Goal: Information Seeking & Learning: Learn about a topic

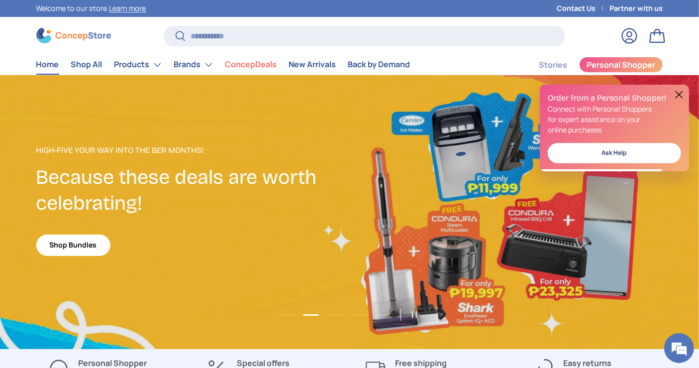
scroll to position [47, 0]
click at [676, 92] on button at bounding box center [679, 95] width 12 height 12
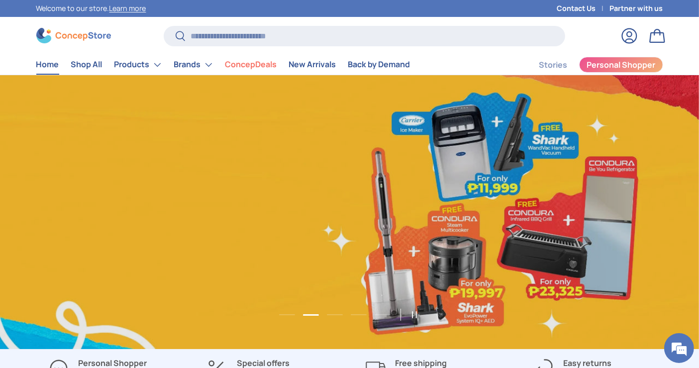
scroll to position [0, 699]
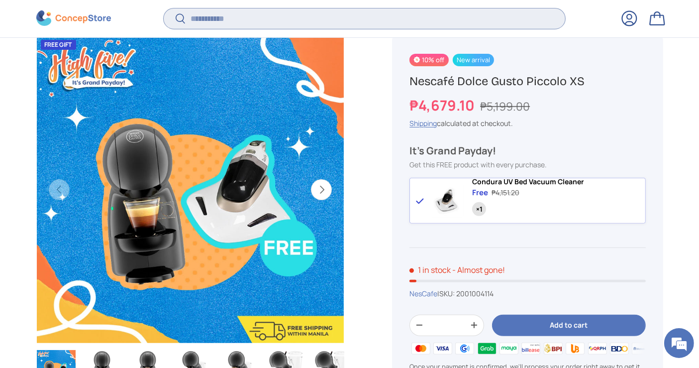
click at [282, 12] on input "Search" at bounding box center [364, 18] width 401 height 20
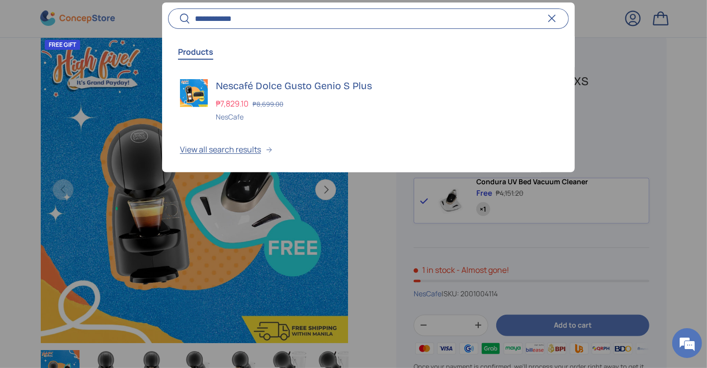
click at [18, 49] on div at bounding box center [353, 184] width 707 height 368
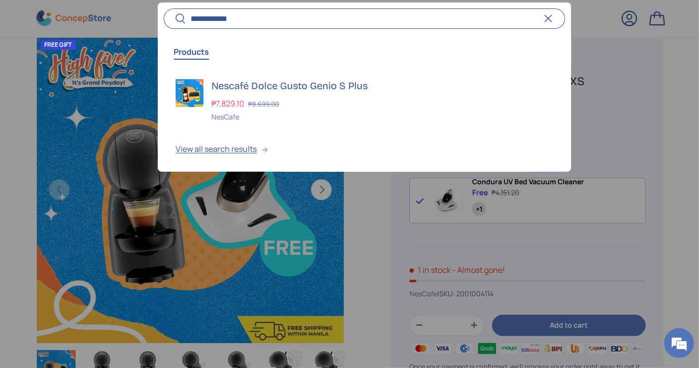
click at [396, 19] on input "**********" at bounding box center [364, 18] width 401 height 20
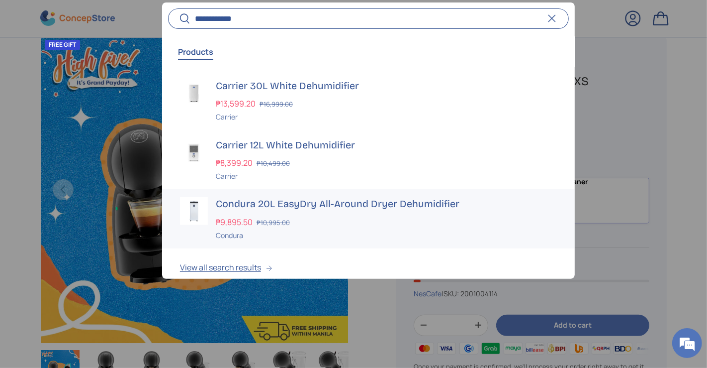
type input "**********"
click at [302, 211] on div "Condura 20L EasyDry All-Around Dryer Dehumidifier ₱9,895.50 ₱10,995.00 Unit pri…" at bounding box center [386, 218] width 341 height 43
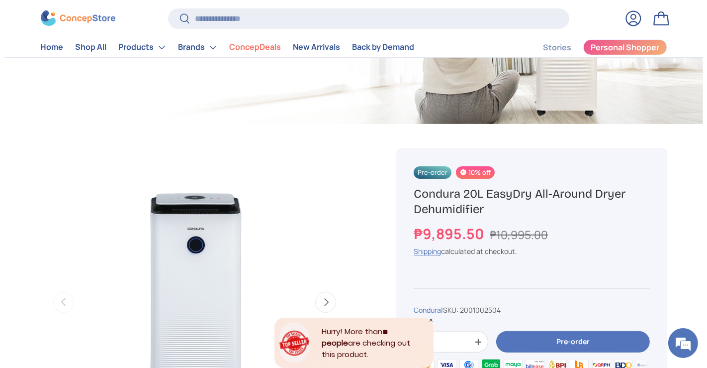
scroll to position [110, 0]
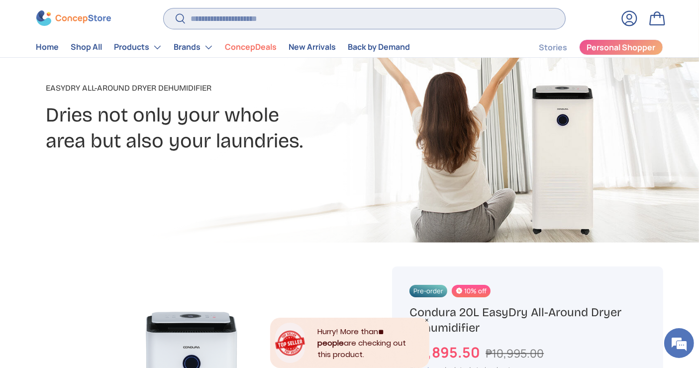
click at [250, 9] on input "Search" at bounding box center [364, 18] width 401 height 20
type input "**********"
click at [164, 8] on button "Search" at bounding box center [175, 19] width 22 height 23
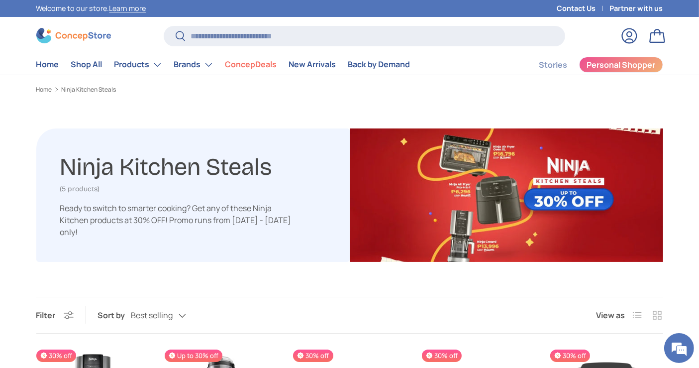
click at [148, 229] on p "Ready to switch to smarter cooking? Get any of these Ninja Kitchen products at …" at bounding box center [177, 220] width 234 height 36
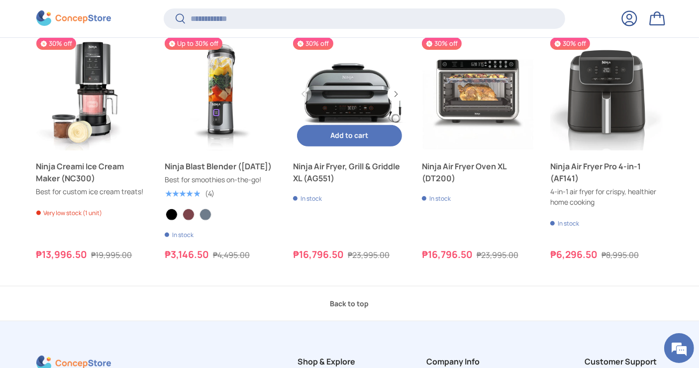
scroll to position [329, 0]
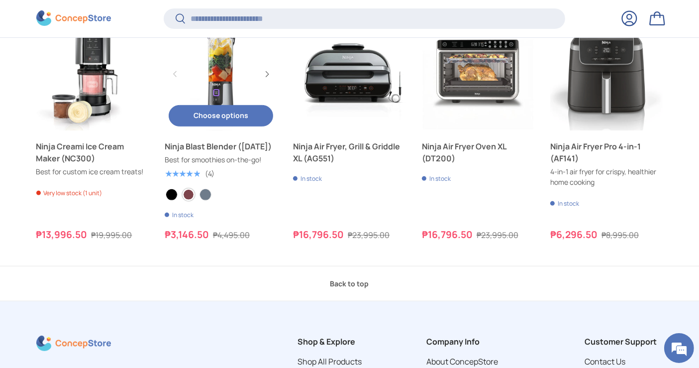
click at [185, 193] on label "Cranberry" at bounding box center [189, 194] width 12 height 12
click at [210, 197] on label "Navy Blue" at bounding box center [205, 194] width 12 height 12
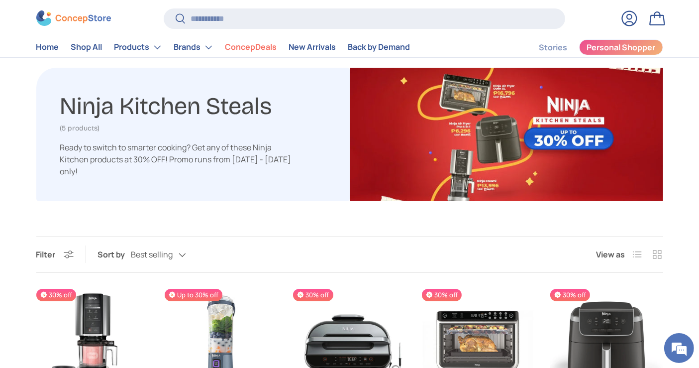
scroll to position [0, 0]
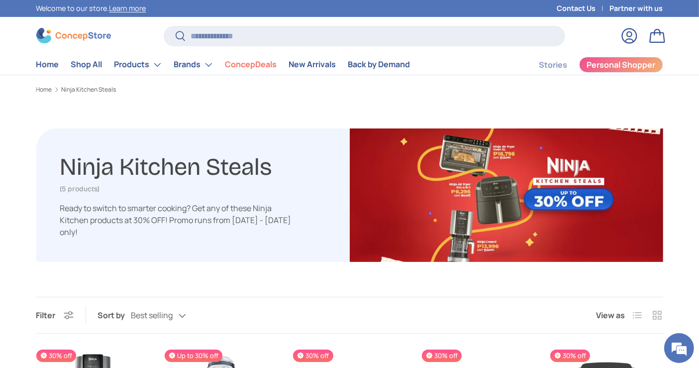
click at [78, 35] on img at bounding box center [73, 35] width 75 height 15
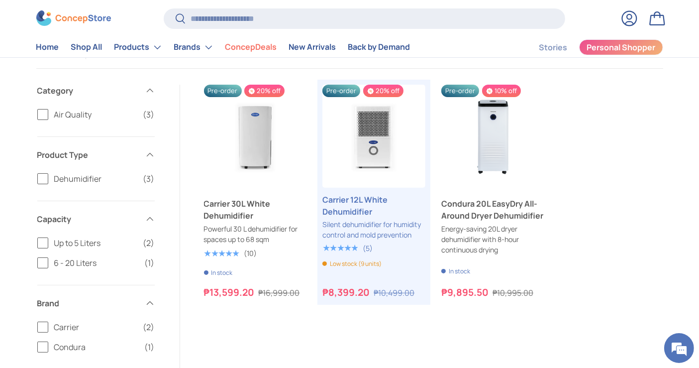
scroll to position [16, 0]
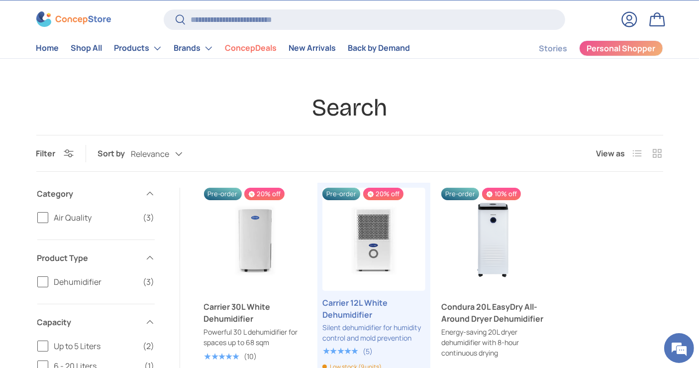
click at [98, 15] on img at bounding box center [73, 18] width 75 height 15
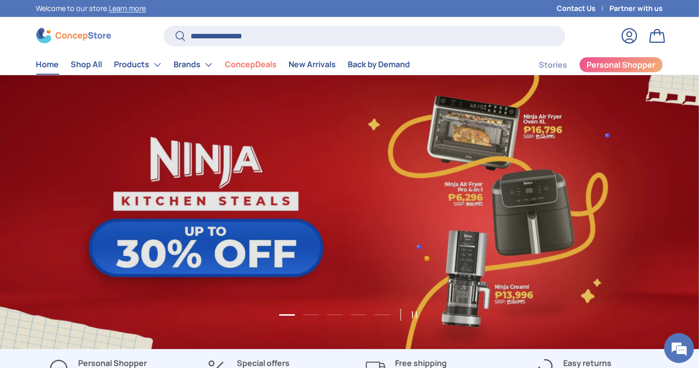
type input "**********"
click at [164, 25] on button "Search" at bounding box center [175, 36] width 22 height 23
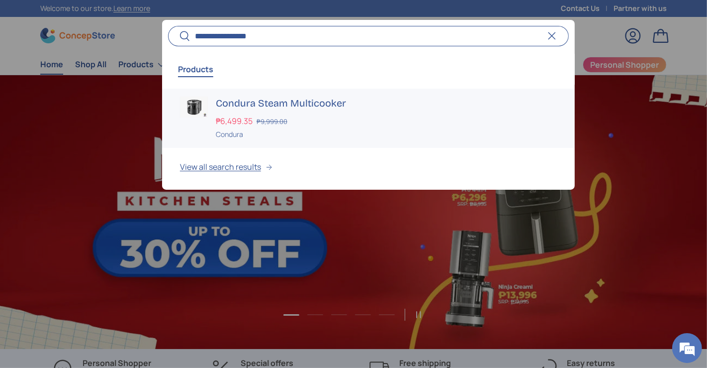
click at [252, 126] on div "Condura Steam Multicooker ₱6,499.35 ₱9,999.00 Unit price / Unavailable Condura" at bounding box center [386, 117] width 341 height 43
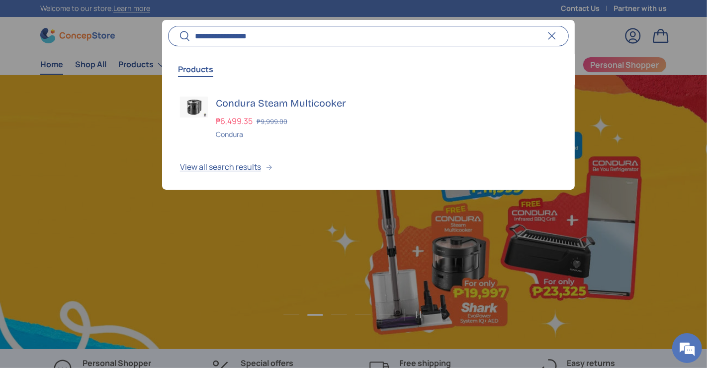
scroll to position [0, 707]
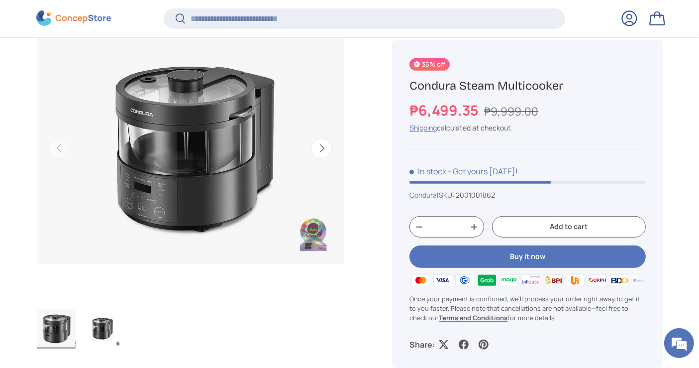
scroll to position [476, 0]
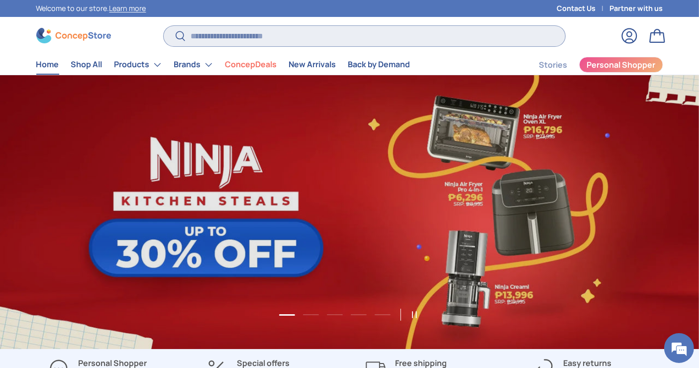
click at [229, 41] on input "Search" at bounding box center [364, 36] width 401 height 20
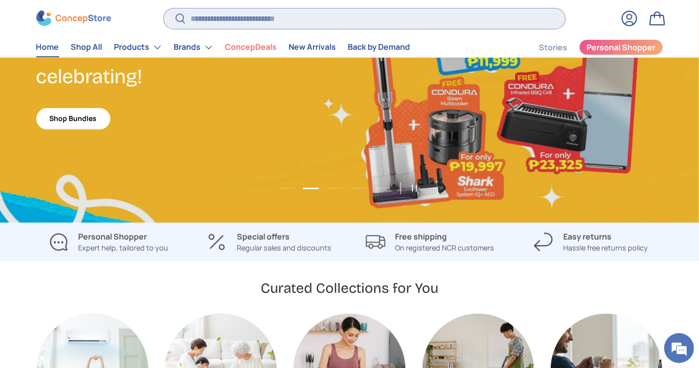
scroll to position [55, 0]
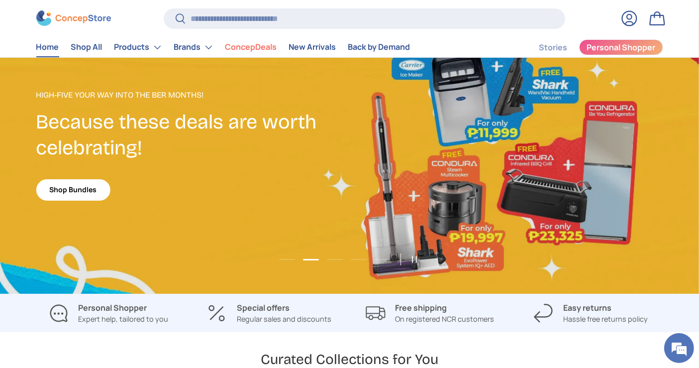
click at [61, 193] on link "Shop Bundles" at bounding box center [73, 189] width 74 height 21
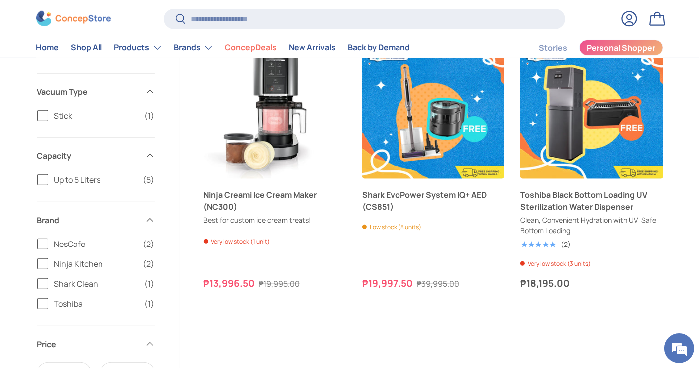
scroll to position [277, 0]
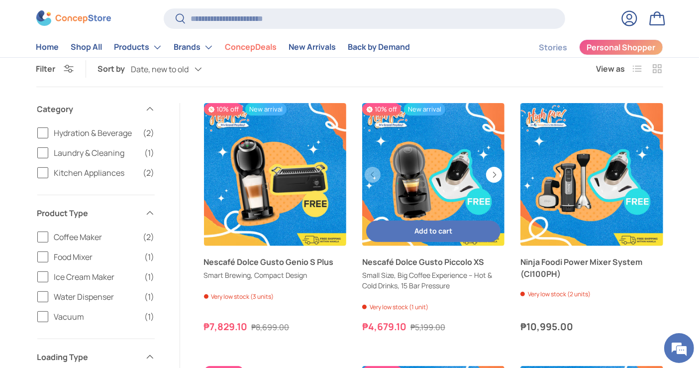
click at [426, 181] on link "Nescafé Dolce Gusto Piccolo XS" at bounding box center [433, 174] width 142 height 142
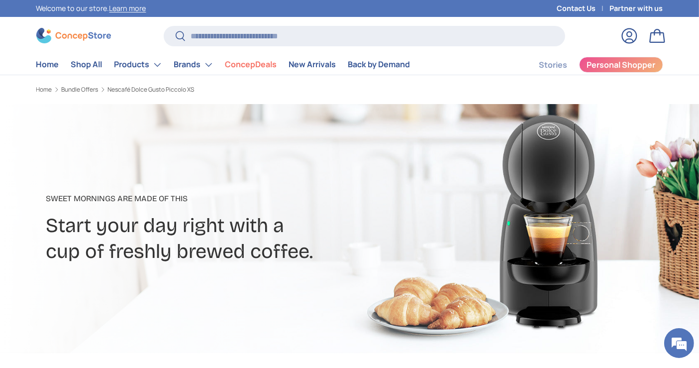
click at [0, 163] on div at bounding box center [349, 228] width 699 height 249
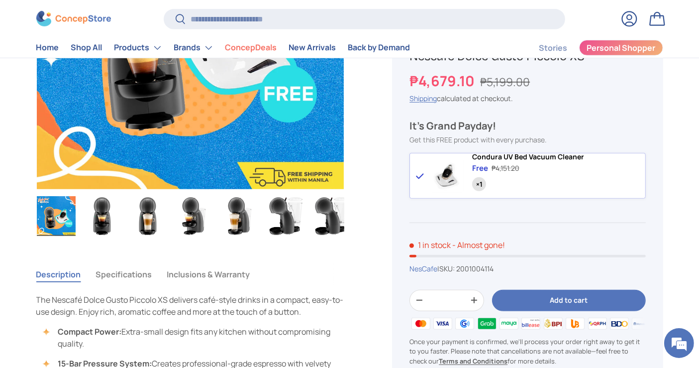
scroll to position [276, 0]
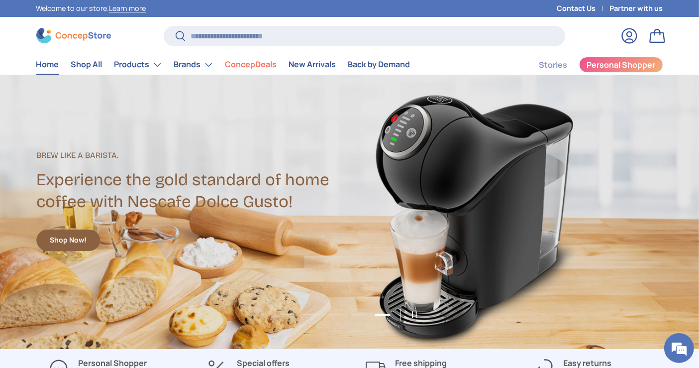
click at [96, 33] on img at bounding box center [73, 35] width 75 height 15
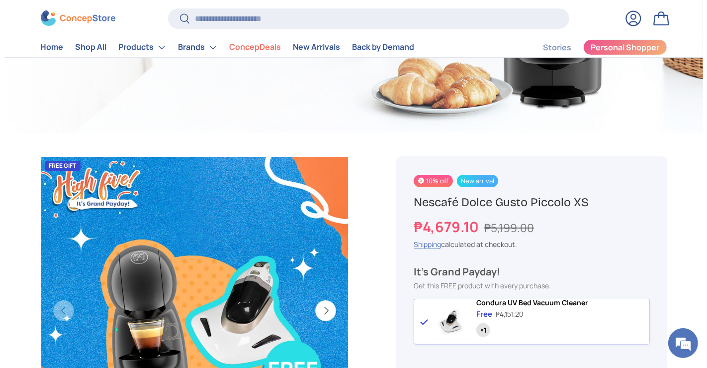
scroll to position [386, 0]
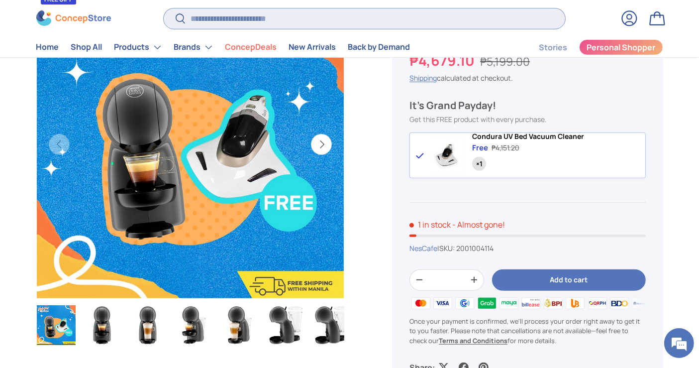
click at [287, 20] on input "Search" at bounding box center [364, 18] width 401 height 20
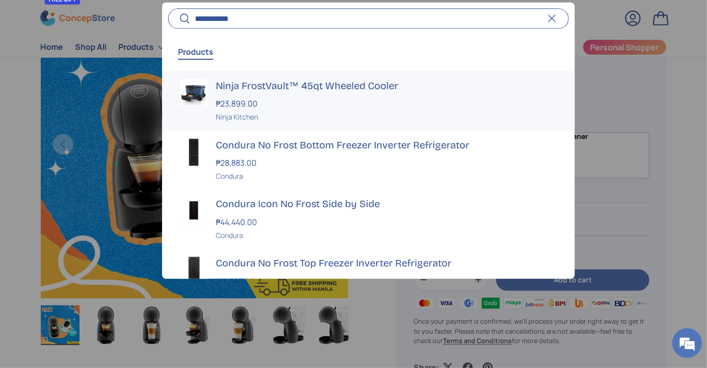
type input "**********"
click at [247, 103] on strong "₱23,899.00" at bounding box center [238, 103] width 44 height 11
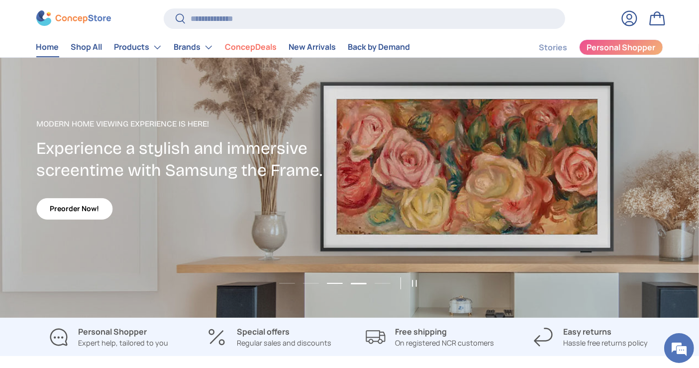
scroll to position [55, 0]
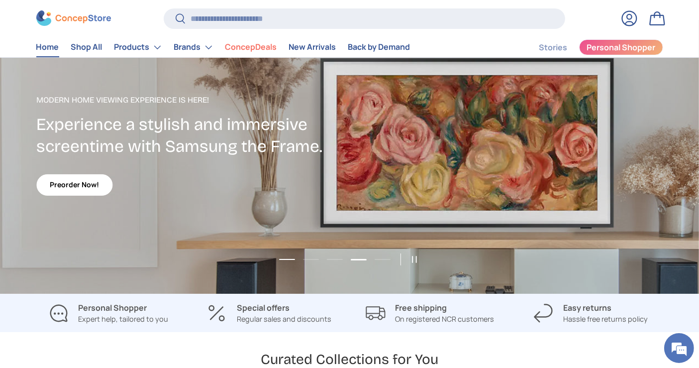
click at [288, 255] on button "Load slide 1 of 5" at bounding box center [287, 259] width 22 height 15
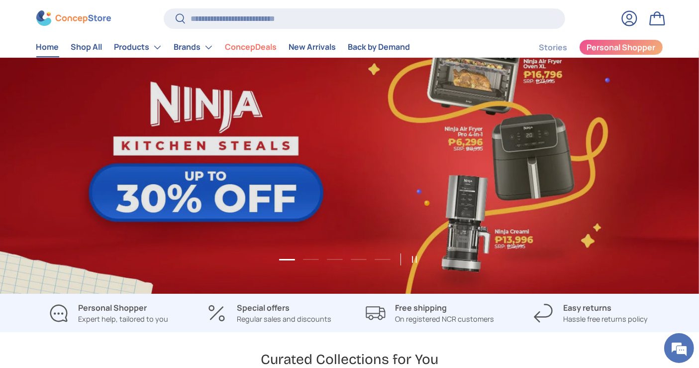
scroll to position [0, 0]
click at [361, 148] on link "1 of 5" at bounding box center [349, 157] width 699 height 274
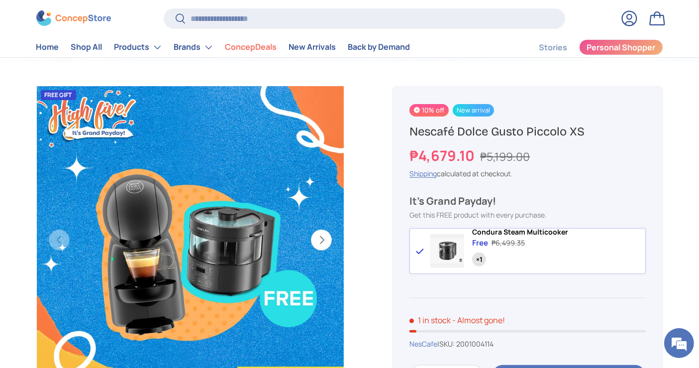
scroll to position [221, 0]
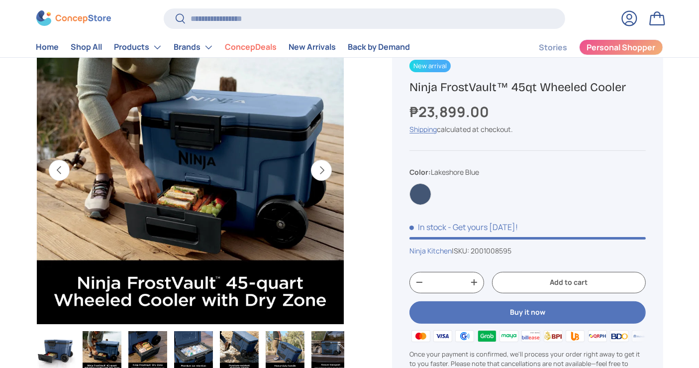
scroll to position [110, 0]
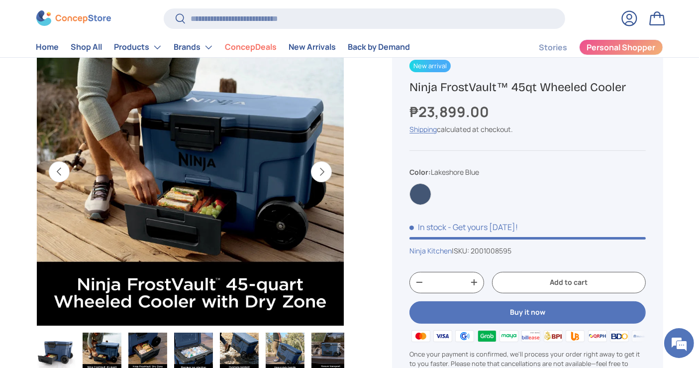
click at [311, 175] on button "Next" at bounding box center [321, 171] width 21 height 21
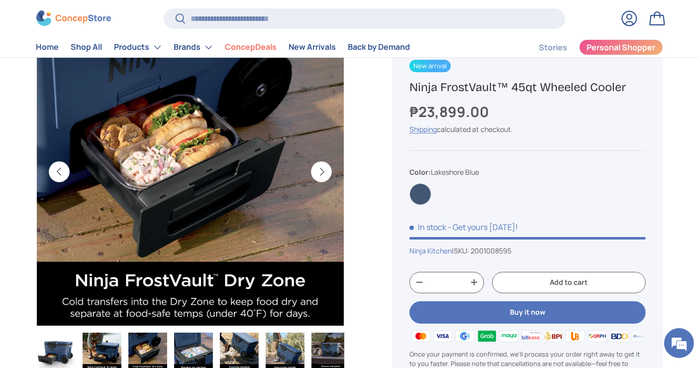
scroll to position [0, 0]
click at [319, 168] on button "Next" at bounding box center [321, 171] width 21 height 21
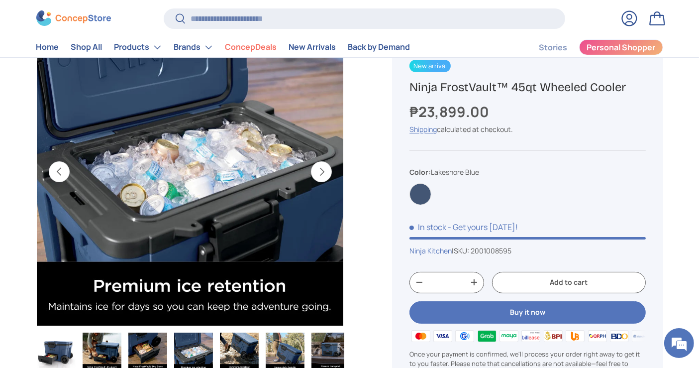
click at [319, 168] on button "Next" at bounding box center [321, 171] width 21 height 21
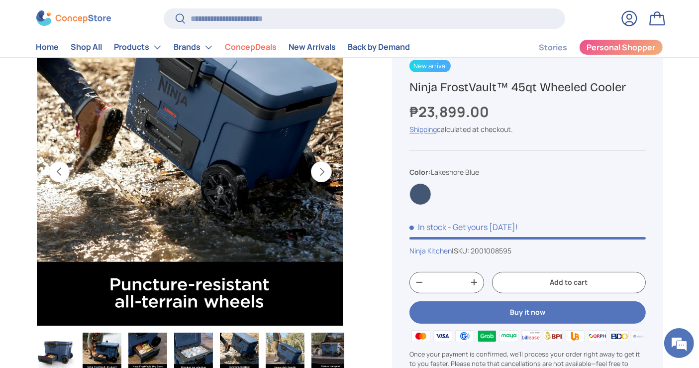
click at [319, 168] on button "Next" at bounding box center [321, 171] width 21 height 21
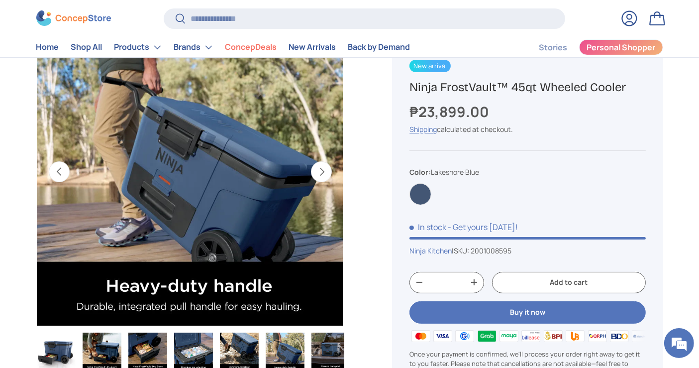
scroll to position [0, 1567]
click at [49, 174] on button "Previous" at bounding box center [59, 171] width 21 height 21
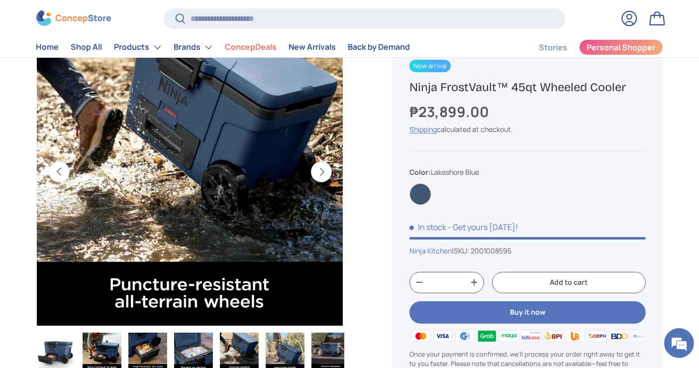
click at [49, 174] on button "Previous" at bounding box center [59, 171] width 21 height 21
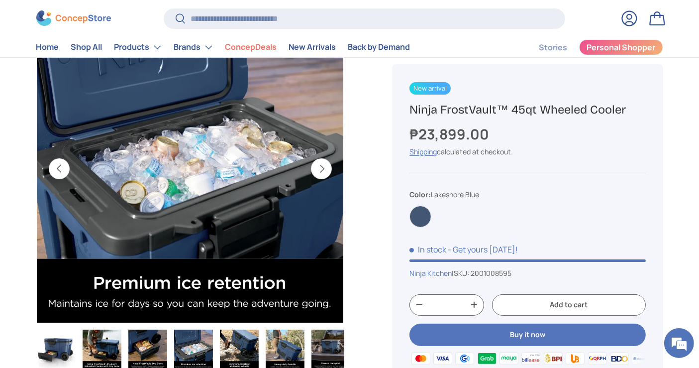
scroll to position [110, 0]
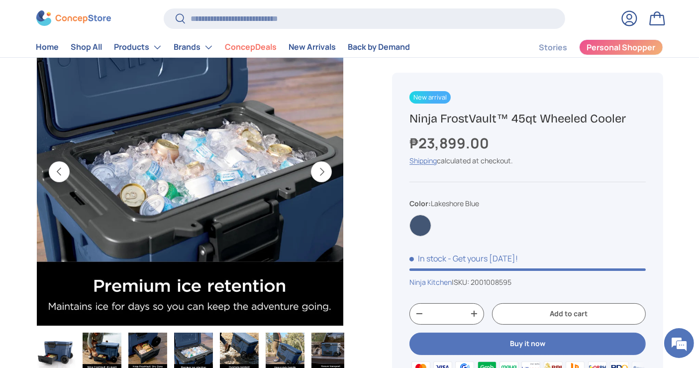
click at [329, 175] on button "Next" at bounding box center [321, 171] width 21 height 21
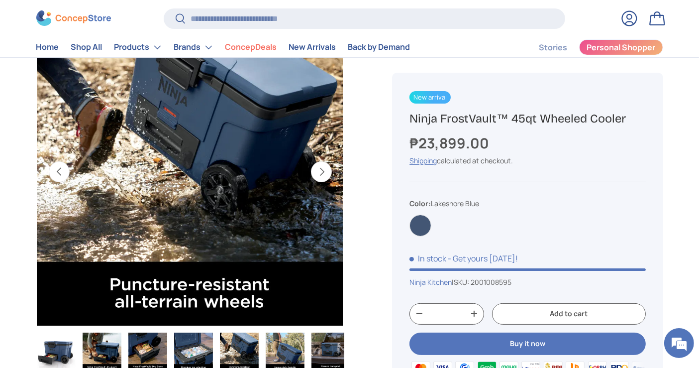
click at [329, 175] on button "Next" at bounding box center [321, 171] width 21 height 21
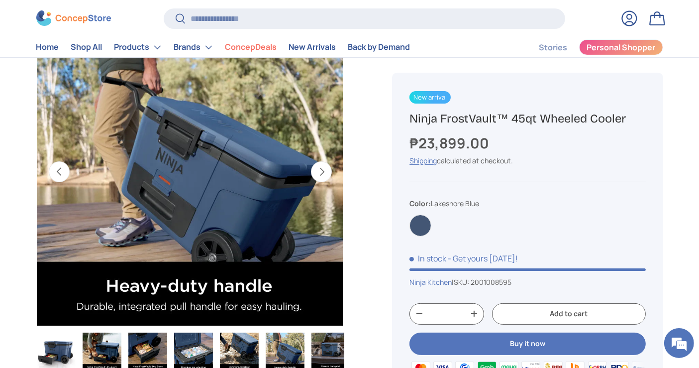
click at [329, 175] on button "Next" at bounding box center [321, 171] width 21 height 21
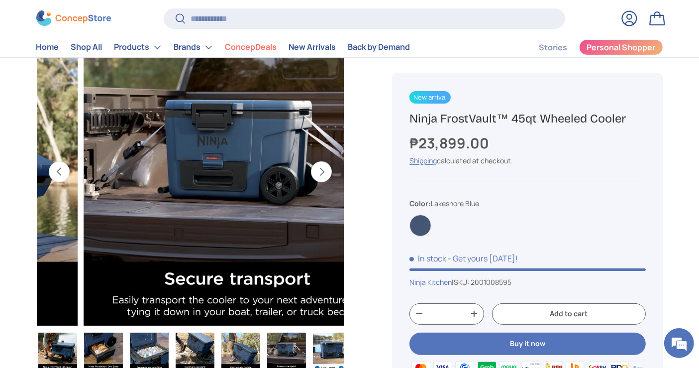
scroll to position [0, 51]
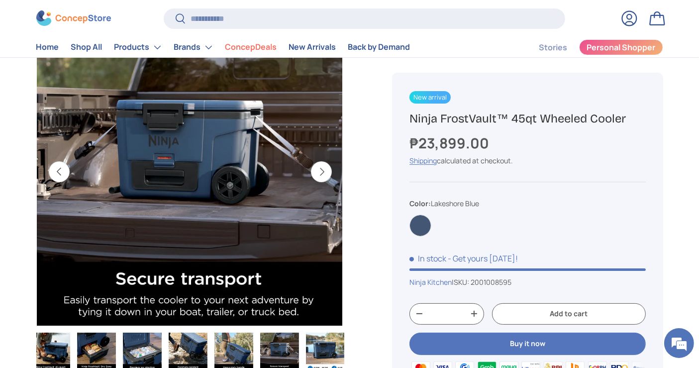
click at [329, 175] on button "Next" at bounding box center [321, 171] width 21 height 21
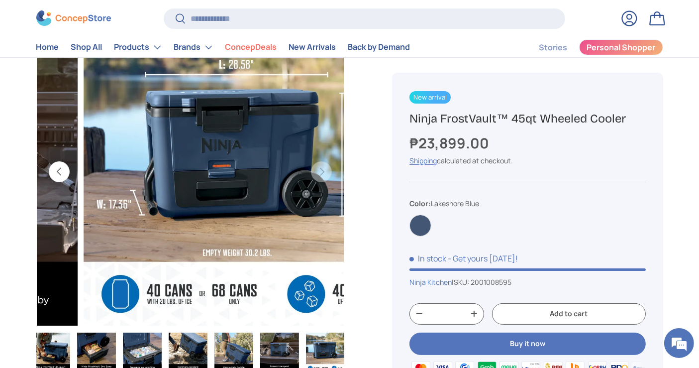
scroll to position [0, 2194]
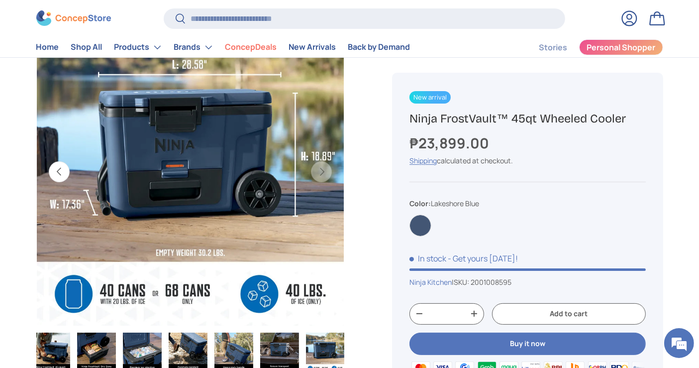
click at [62, 174] on button "Previous" at bounding box center [59, 171] width 21 height 21
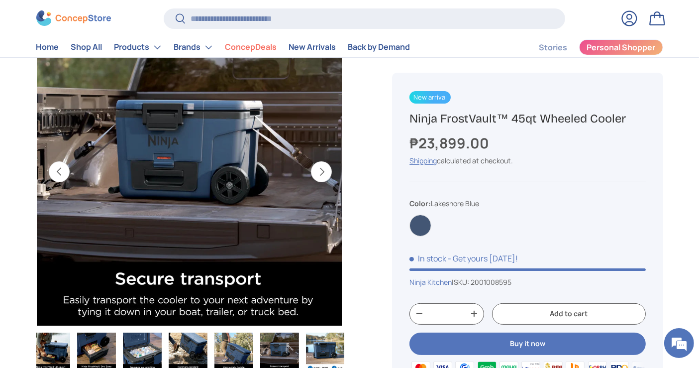
click at [61, 175] on button "Previous" at bounding box center [59, 171] width 21 height 21
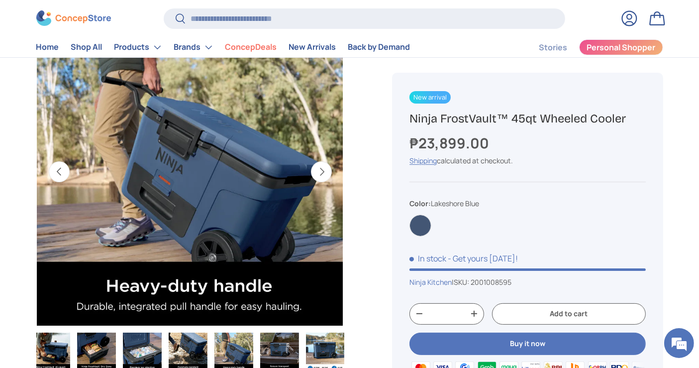
click at [61, 175] on button "Previous" at bounding box center [59, 171] width 21 height 21
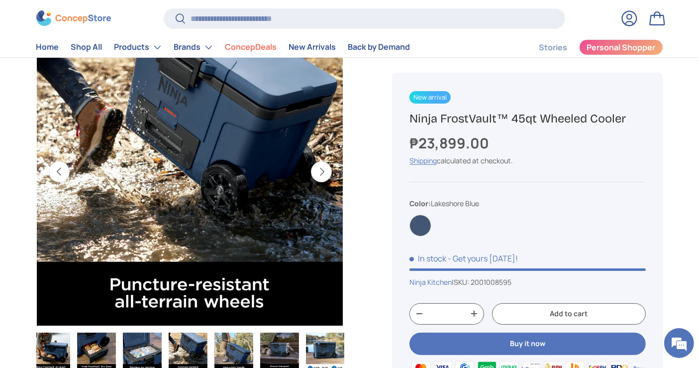
click at [60, 176] on button "Previous" at bounding box center [59, 171] width 21 height 21
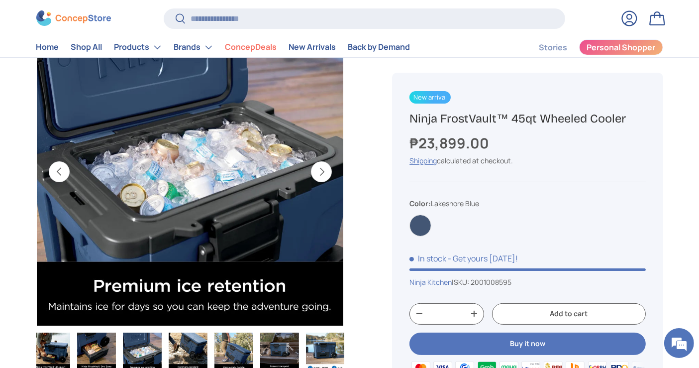
click at [60, 176] on button "Previous" at bounding box center [59, 171] width 21 height 21
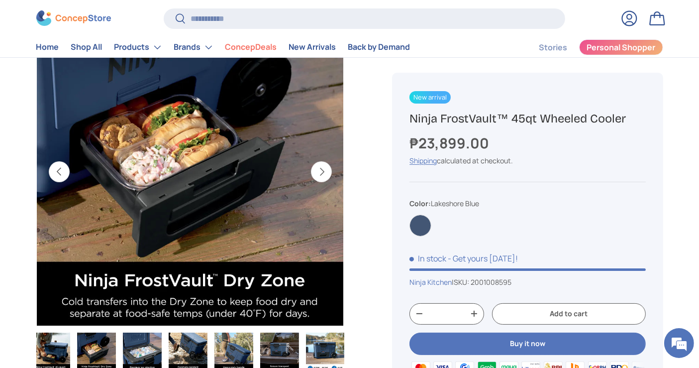
scroll to position [0, 627]
click at [318, 182] on button "Next" at bounding box center [321, 171] width 21 height 21
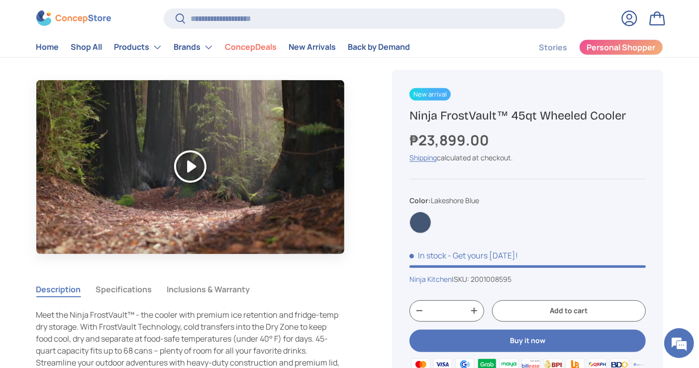
scroll to position [386, 0]
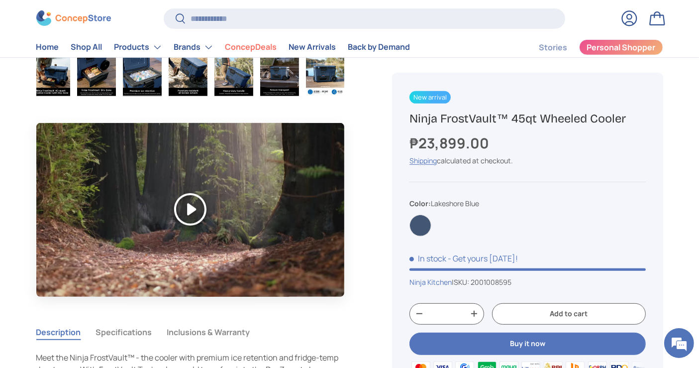
click at [185, 203] on button "Play" at bounding box center [190, 209] width 308 height 173
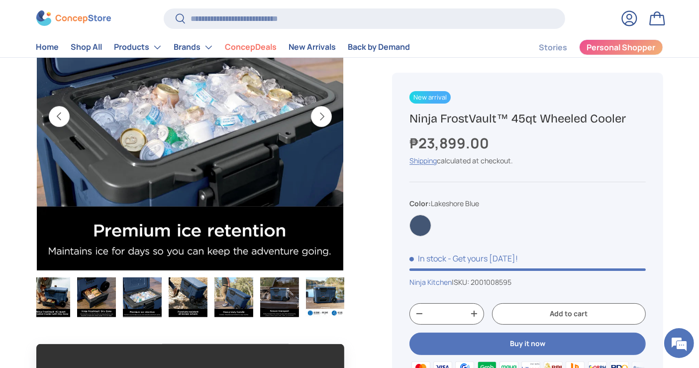
scroll to position [0, 0]
